Goal: Browse casually: Explore the website without a specific task or goal

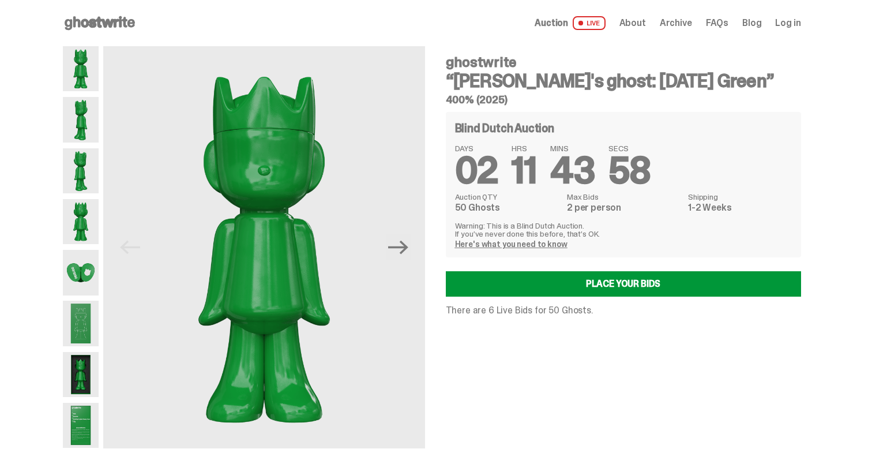
click at [92, 124] on img at bounding box center [81, 119] width 36 height 45
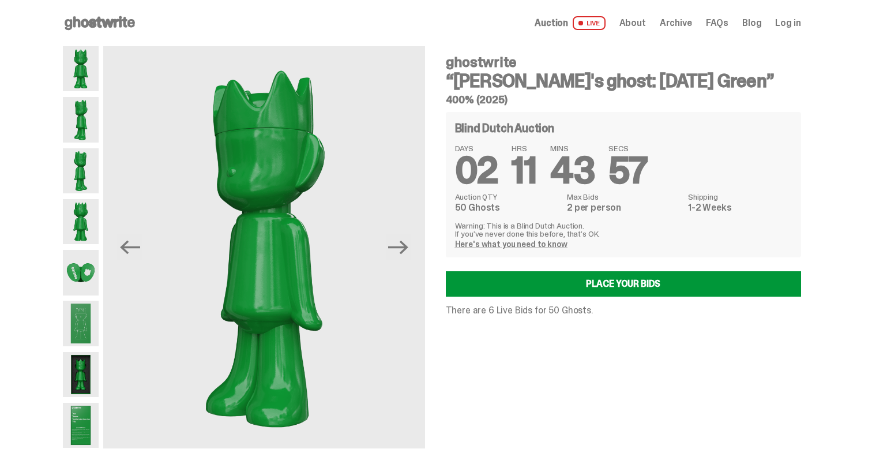
click at [84, 158] on img at bounding box center [81, 170] width 36 height 45
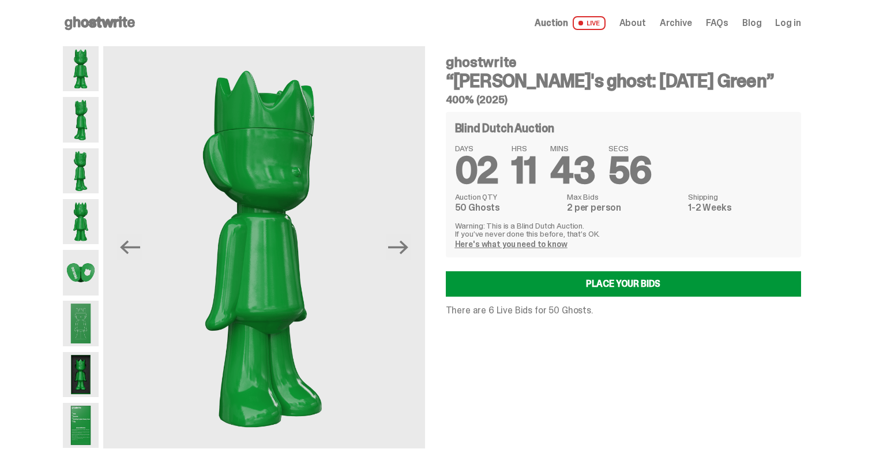
click at [84, 206] on img at bounding box center [81, 221] width 36 height 45
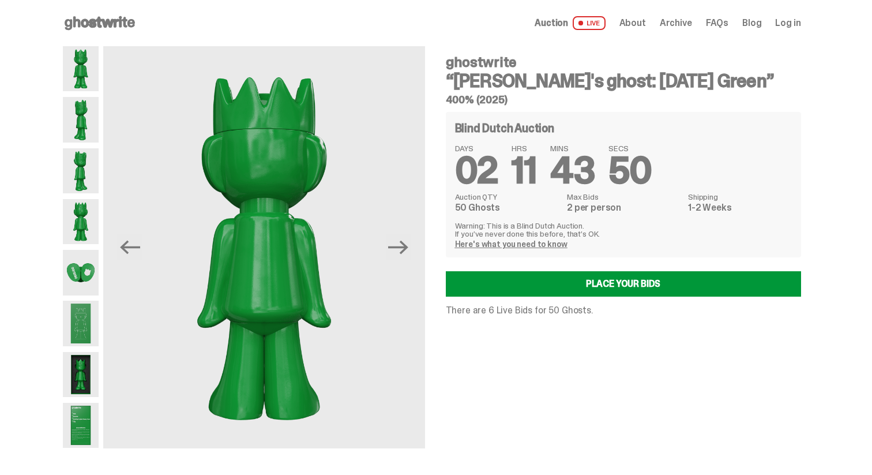
click at [87, 270] on img at bounding box center [81, 272] width 36 height 45
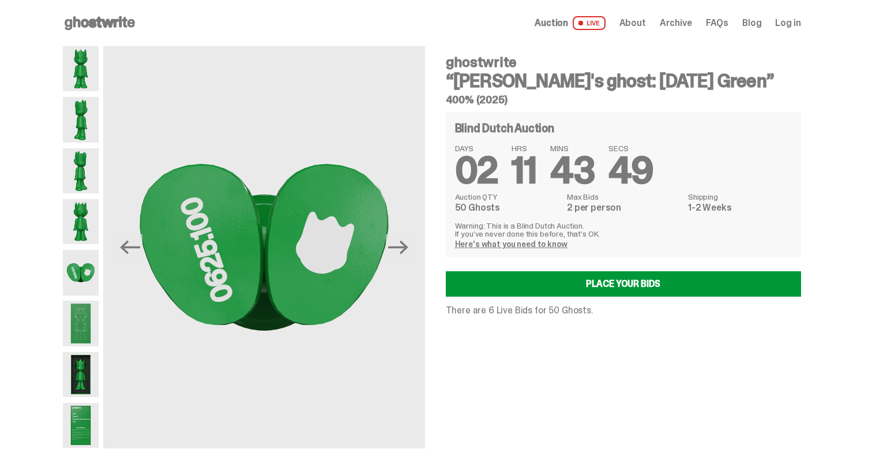
click at [96, 315] on img at bounding box center [81, 322] width 36 height 45
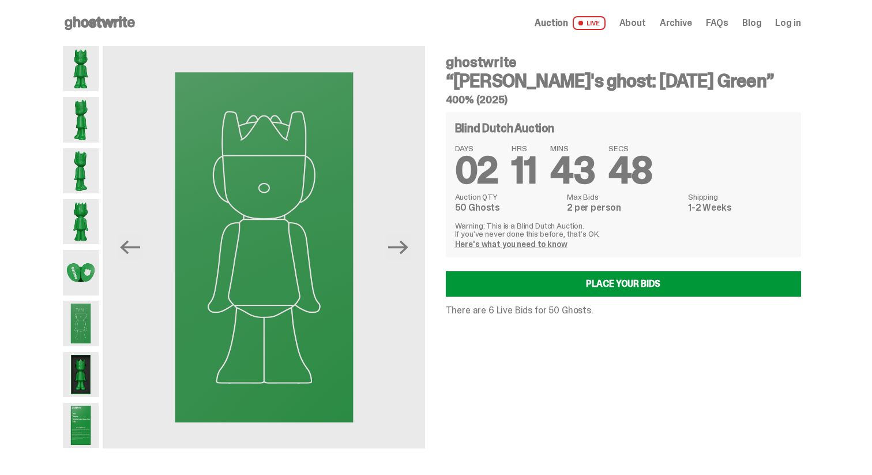
click at [99, 362] on img at bounding box center [81, 374] width 36 height 45
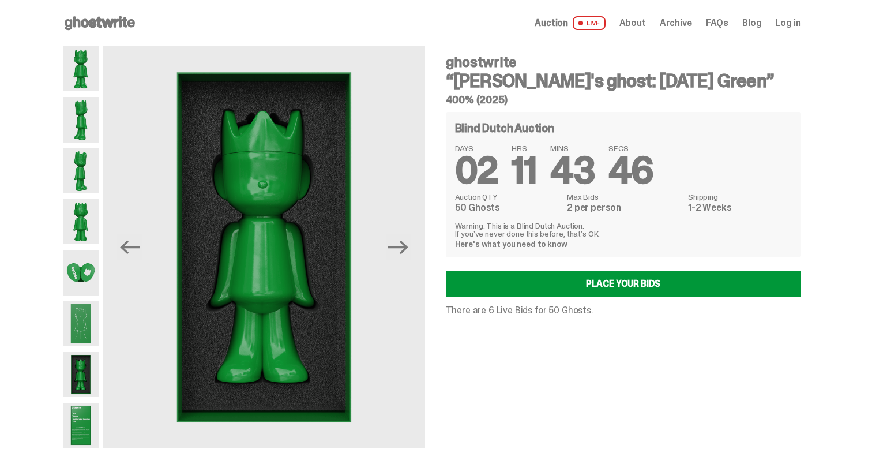
click at [77, 435] on img at bounding box center [81, 424] width 36 height 45
